Goal: Check status: Check status

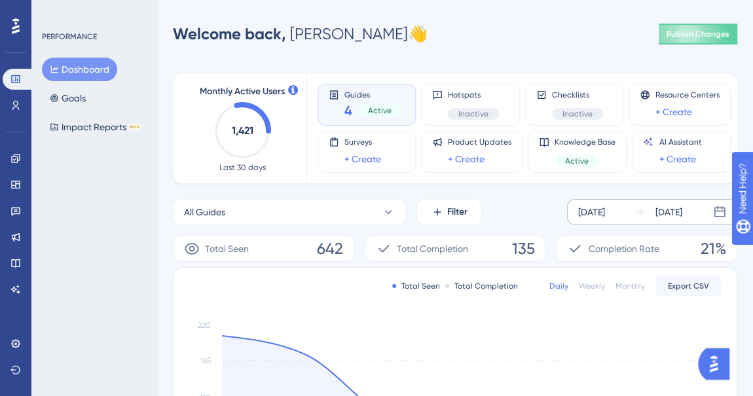
click at [629, 213] on div "[DATE] [DATE]" at bounding box center [652, 212] width 170 height 26
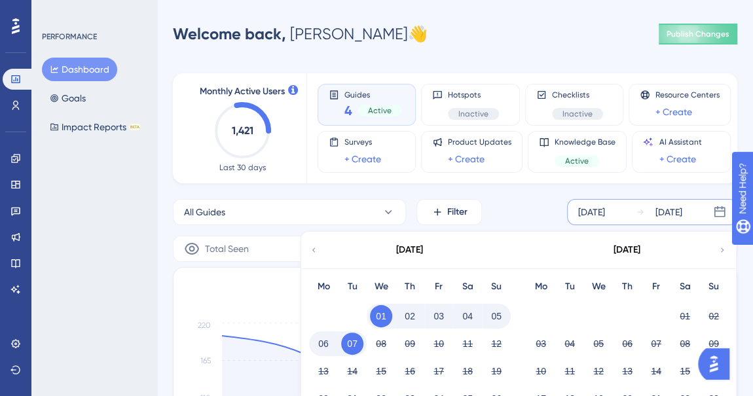
click at [318, 244] on icon at bounding box center [313, 250] width 9 height 12
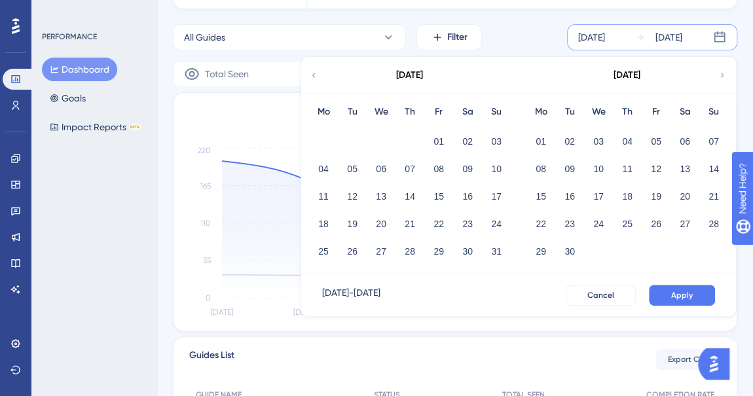
scroll to position [182, 0]
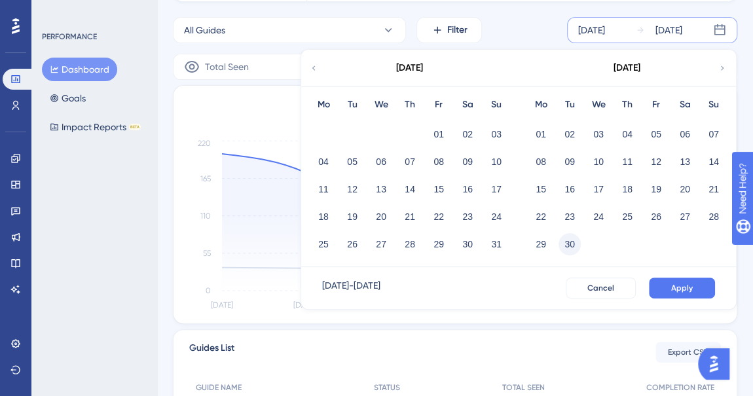
click at [568, 240] on button "30" at bounding box center [570, 244] width 22 height 22
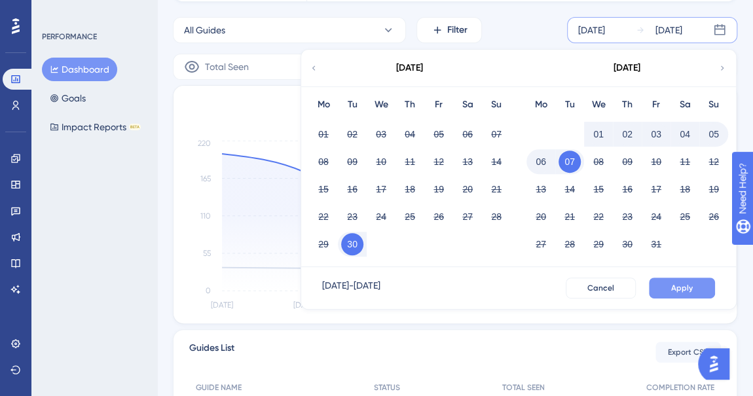
click at [677, 288] on span "Apply" at bounding box center [682, 288] width 22 height 10
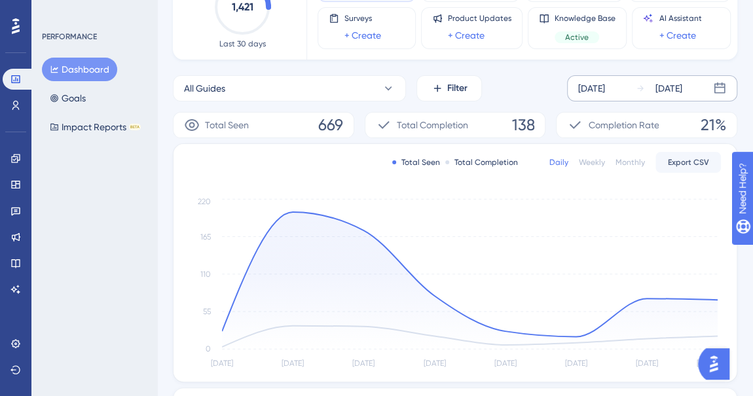
scroll to position [143, 0]
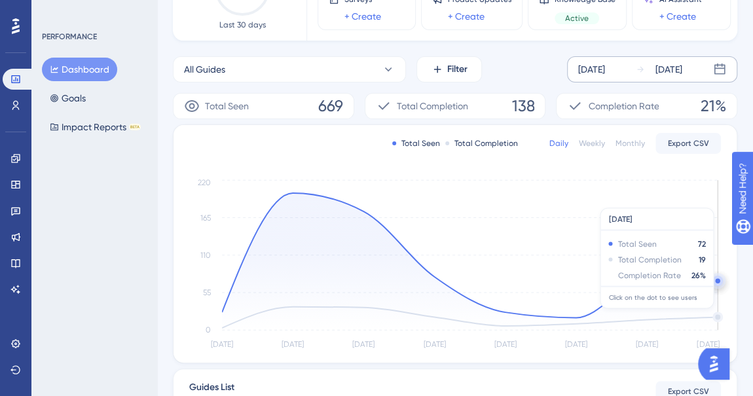
click at [717, 314] on icon at bounding box center [470, 261] width 496 height 137
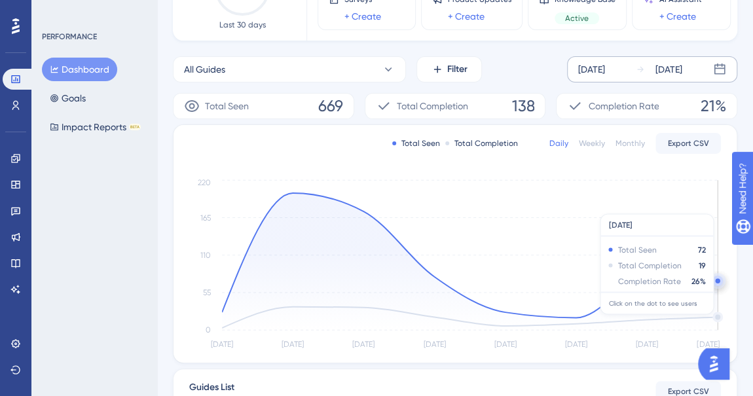
click at [718, 320] on circle at bounding box center [718, 317] width 8 height 8
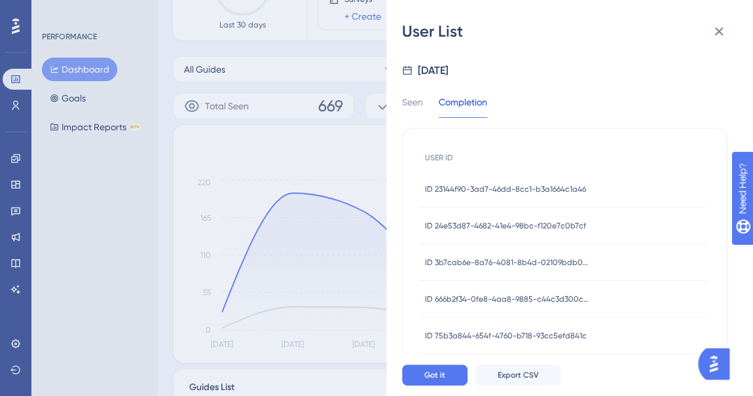
click at [534, 192] on span "ID 23144f90-3ad7-46dd-8cc1-b3a1664c1a46" at bounding box center [505, 189] width 161 height 10
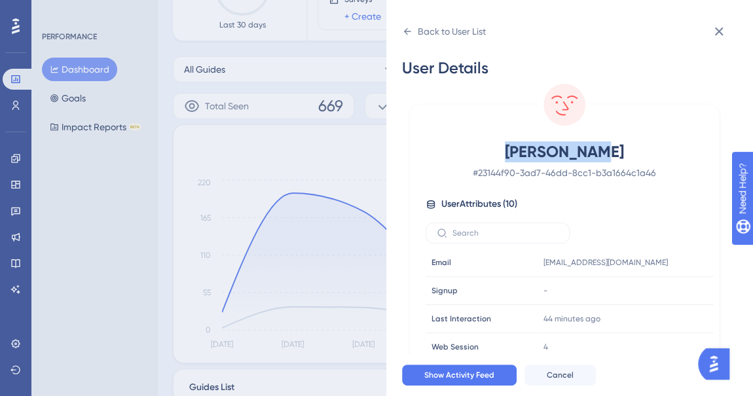
drag, startPoint x: 742, startPoint y: 75, endPoint x: 751, endPoint y: 134, distance: 60.3
click at [751, 134] on div "Back to User List User Details [PERSON_NAME] # 23144f90-3ad7-46dd-8cc1-b3a1664c…" at bounding box center [569, 198] width 367 height 396
click at [663, 263] on icon at bounding box center [664, 262] width 10 height 11
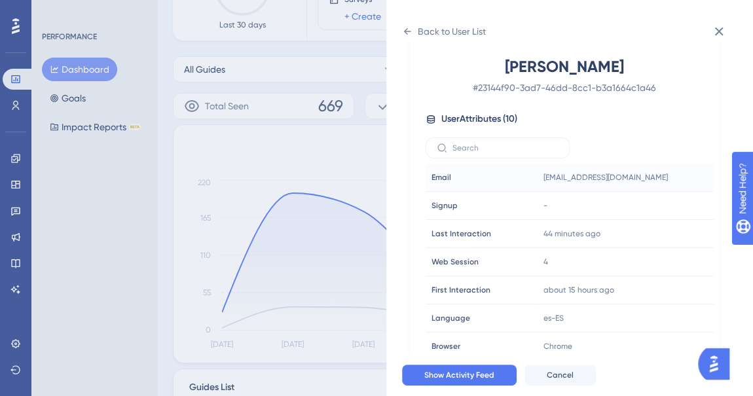
scroll to position [98, 0]
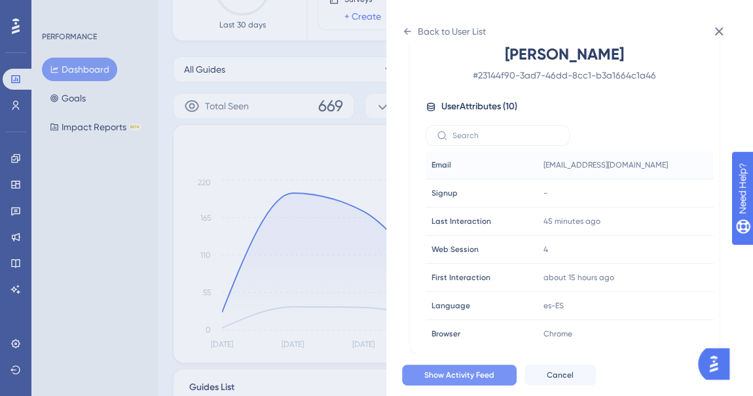
click at [494, 376] on button "Show Activity Feed" at bounding box center [459, 375] width 115 height 21
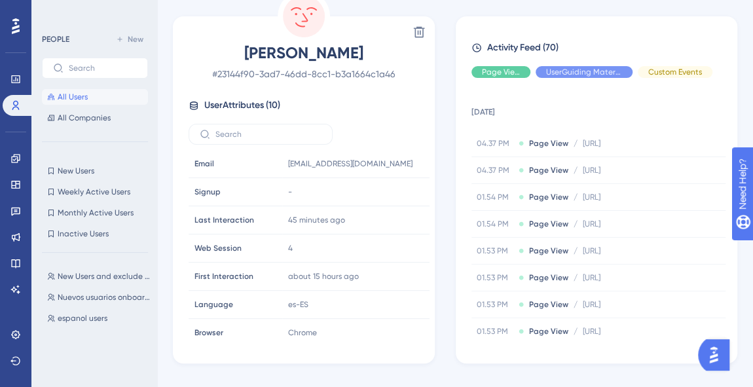
scroll to position [149, 0]
